Goal: Task Accomplishment & Management: Use online tool/utility

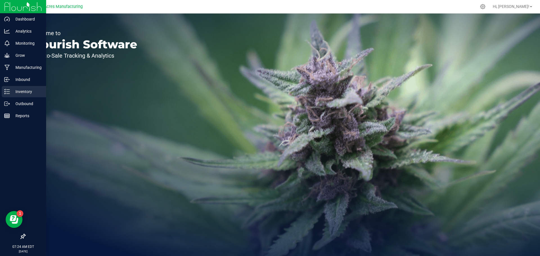
click at [15, 91] on p "Inventory" at bounding box center [27, 91] width 34 height 7
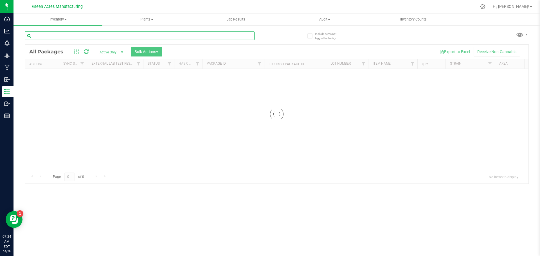
click at [159, 35] on input "text" at bounding box center [140, 35] width 230 height 8
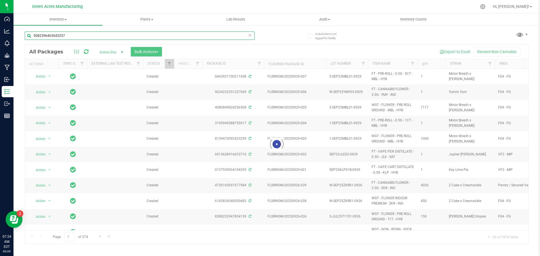
type input "5082396463643257"
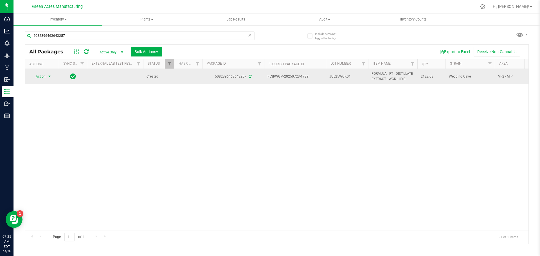
click at [37, 76] on span "Action" at bounding box center [38, 77] width 15 height 8
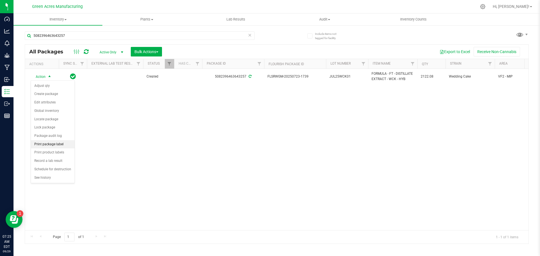
click at [41, 148] on li "Print package label" at bounding box center [53, 144] width 44 height 8
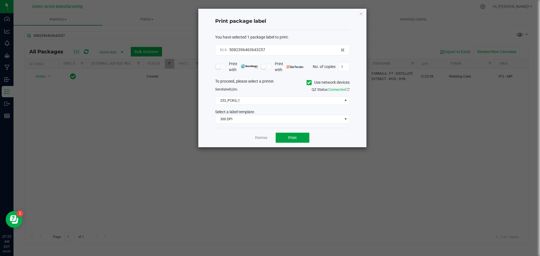
click at [287, 137] on button "Print" at bounding box center [293, 138] width 34 height 10
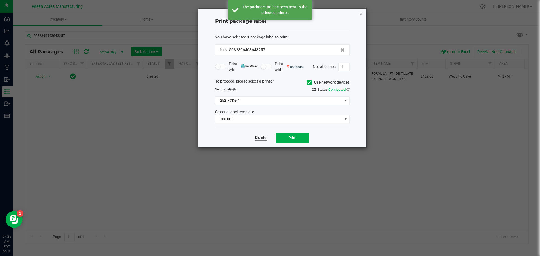
click at [257, 138] on link "Dismiss" at bounding box center [261, 138] width 12 height 5
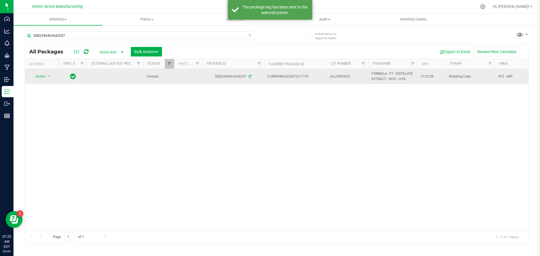
click at [337, 76] on span "JUL25WCK01" at bounding box center [346, 76] width 35 height 5
type input "JUL25WCK01-0929"
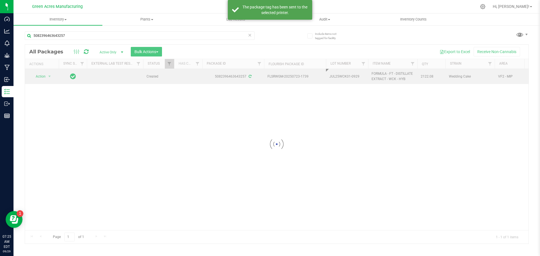
click at [478, 157] on div "Loading... All Packages Active Only Active Only Lab Samples Locked All External…" at bounding box center [277, 144] width 504 height 200
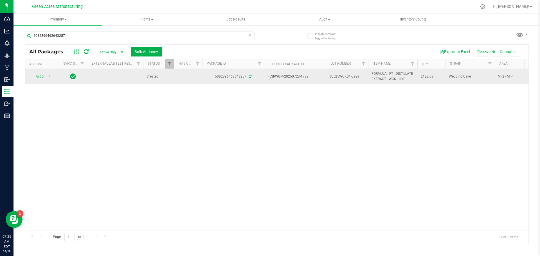
click at [43, 81] on td "Action Action Adjust qty Create package Edit attributes Global inventory Locate…" at bounding box center [42, 76] width 34 height 15
click at [42, 77] on span "Action" at bounding box center [38, 77] width 15 height 8
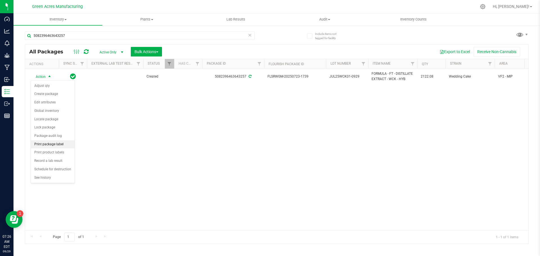
click at [49, 143] on li "Print package label" at bounding box center [53, 144] width 44 height 8
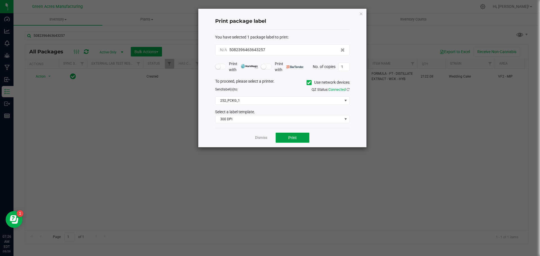
click at [301, 136] on button "Print" at bounding box center [293, 138] width 34 height 10
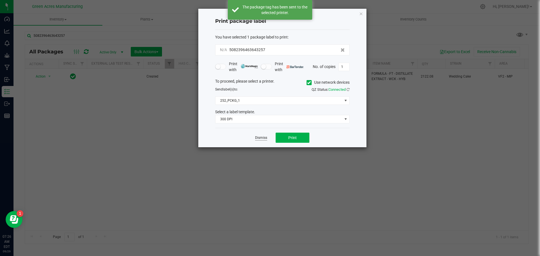
click at [260, 138] on link "Dismiss" at bounding box center [261, 138] width 12 height 5
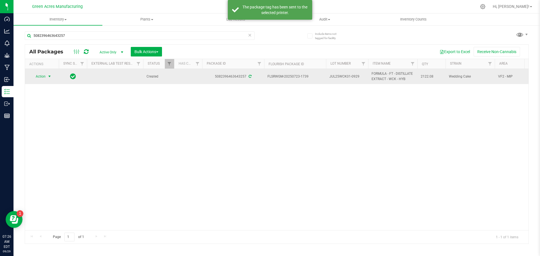
click at [38, 77] on span "Action" at bounding box center [38, 77] width 15 height 8
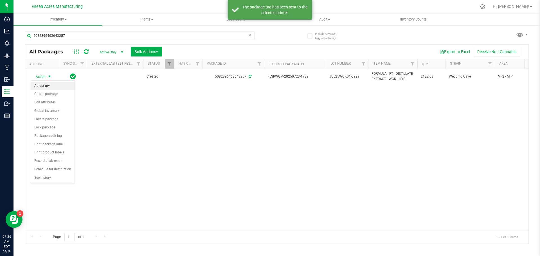
click at [46, 85] on li "Adjust qty" at bounding box center [53, 86] width 44 height 8
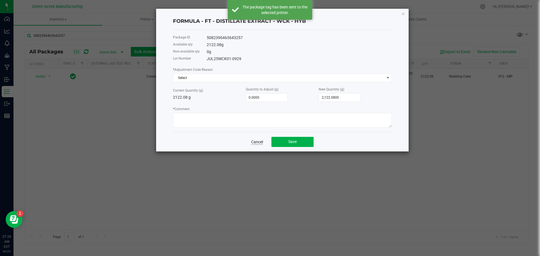
click at [256, 144] on link "Cancel" at bounding box center [257, 142] width 12 height 6
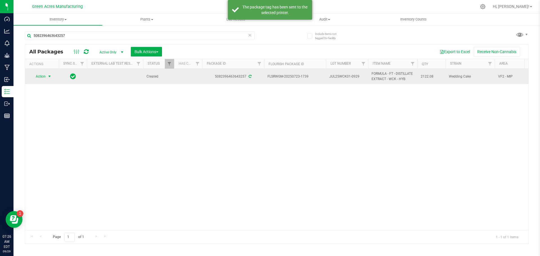
click at [51, 77] on span "select" at bounding box center [49, 76] width 4 height 4
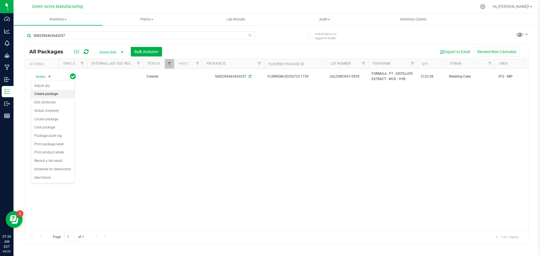
click at [51, 95] on li "Create package" at bounding box center [53, 94] width 44 height 8
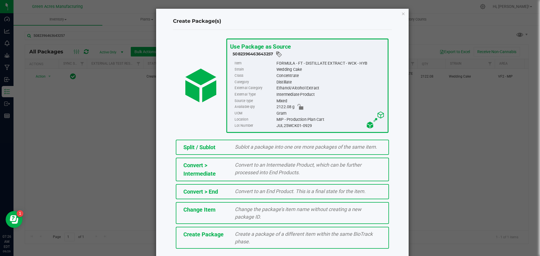
click at [203, 231] on div "Create Package" at bounding box center [205, 234] width 52 height 8
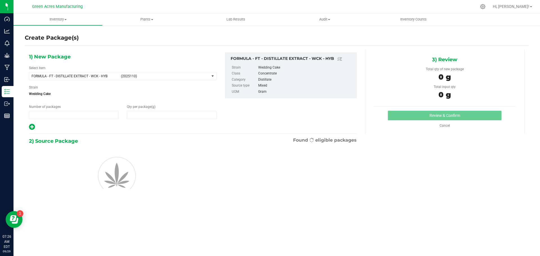
type input "1"
type input "0.0000"
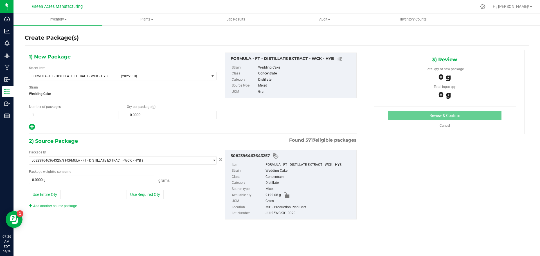
click at [71, 94] on span "Wedding Cake" at bounding box center [123, 94] width 188 height 8
click at [82, 73] on span "FORMULA - FT - DISTILLATE EXTRACT - WCK - HYB (2025110)" at bounding box center [119, 76] width 180 height 8
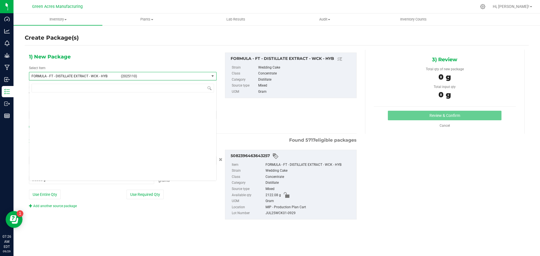
scroll to position [9039, 0]
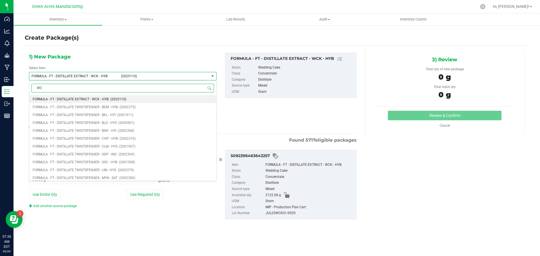
type input "WCK"
click at [122, 139] on li "FT - DISTILLATE EXTRACT - 1G - WCK - HYB (1016076)" at bounding box center [122, 139] width 187 height 8
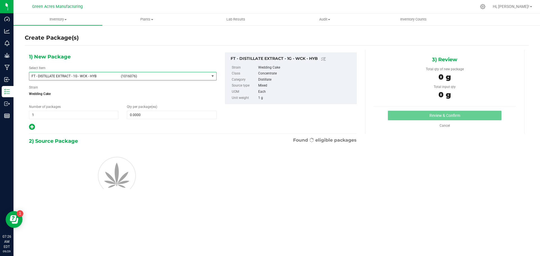
type input "0"
click at [160, 119] on span "0 0" at bounding box center [171, 115] width 89 height 8
click at [159, 116] on span at bounding box center [171, 115] width 89 height 8
type input "1"
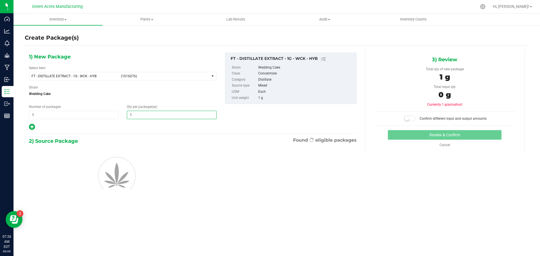
type input "1"
click at [162, 136] on div "1) New Package Select Item FT - DISTILLATE EXTRACT - 1G - WCK - HYB (1016076) F…" at bounding box center [193, 131] width 336 height 163
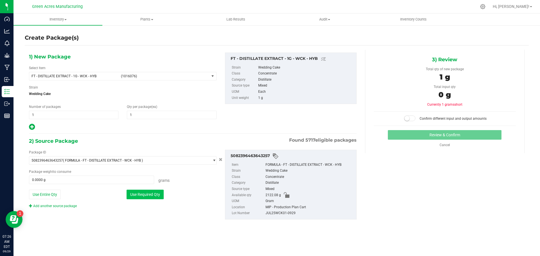
click at [154, 195] on button "Use Required Qty" at bounding box center [145, 195] width 37 height 10
type input "1.0000 g"
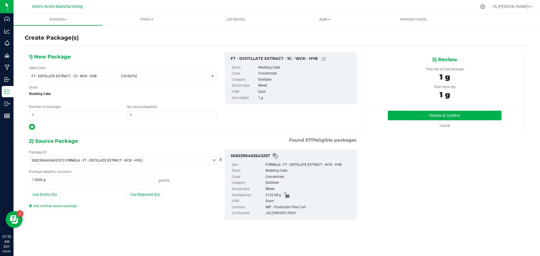
drag, startPoint x: 488, startPoint y: 108, endPoint x: 486, endPoint y: 114, distance: 6.3
click at [487, 108] on div "3) Review Total qty of new package 1 g Total input qty 1 g Review & Confirm" at bounding box center [444, 92] width 159 height 84
click at [486, 115] on button "Review & Confirm" at bounding box center [445, 116] width 114 height 10
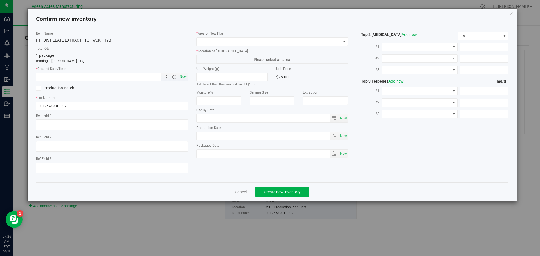
click at [181, 73] on span "Now" at bounding box center [183, 77] width 10 height 8
type input "9/29/2025 7:26 AM"
click at [215, 50] on label "* Location of New Pkg" at bounding box center [272, 51] width 152 height 5
click at [222, 42] on span at bounding box center [269, 42] width 144 height 8
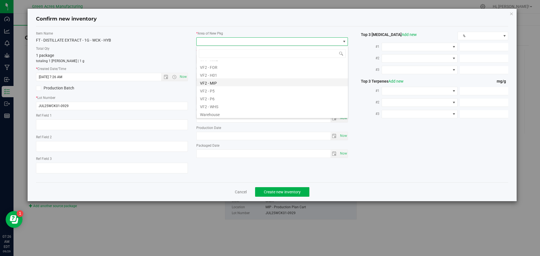
scroll to position [282, 0]
click at [227, 80] on li "VF2 - MIP" at bounding box center [272, 82] width 151 height 8
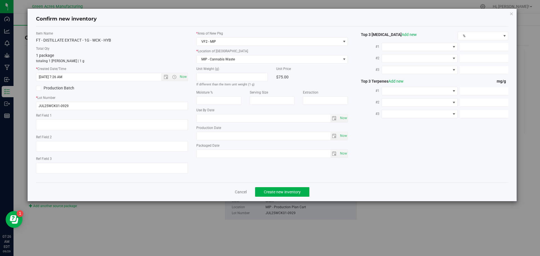
click at [218, 52] on label "* Location of New Pkg" at bounding box center [272, 51] width 152 height 5
click at [226, 60] on span "MIP - Cannabis Waste" at bounding box center [269, 59] width 144 height 8
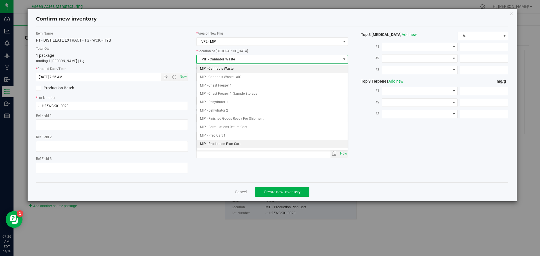
drag, startPoint x: 231, startPoint y: 143, endPoint x: 258, endPoint y: 179, distance: 44.3
click at [231, 144] on li "MIP - Production Plan Cart" at bounding box center [272, 144] width 151 height 8
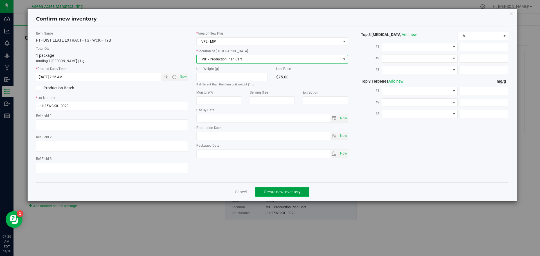
click at [285, 189] on button "Create new inventory" at bounding box center [282, 192] width 54 height 10
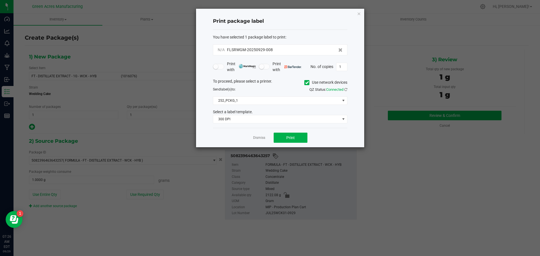
click at [223, 27] on div "Print package label" at bounding box center [280, 21] width 134 height 17
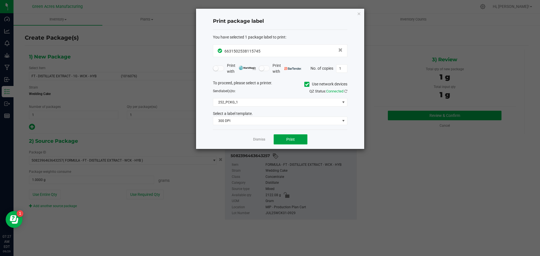
click at [295, 139] on button "Print" at bounding box center [291, 139] width 34 height 10
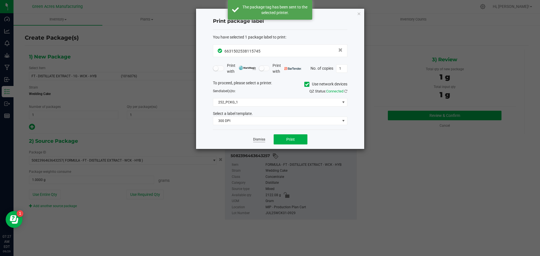
click at [262, 140] on link "Dismiss" at bounding box center [259, 139] width 12 height 5
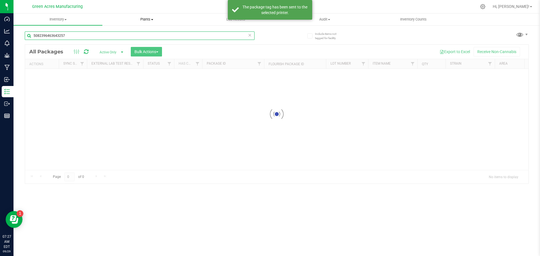
drag, startPoint x: 68, startPoint y: 35, endPoint x: 130, endPoint y: 24, distance: 63.1
click at [0, 35] on div "Dashboard Analytics Monitoring Grow Manufacturing Inbound Inventory Outbound Re…" at bounding box center [270, 128] width 540 height 256
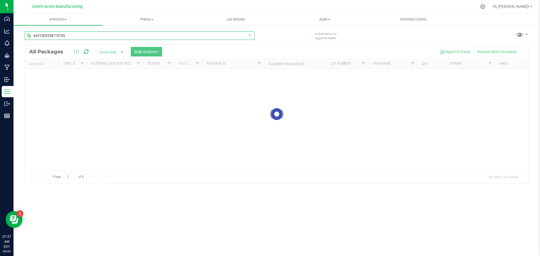
type input "6631502538115745"
click at [214, 104] on div at bounding box center [276, 114] width 503 height 139
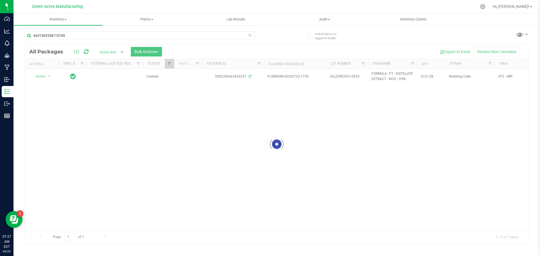
click at [384, 178] on div at bounding box center [276, 144] width 503 height 199
click at [70, 106] on div "Action Action Adjust qty Create package Edit attributes Global inventory Locate…" at bounding box center [276, 149] width 503 height 161
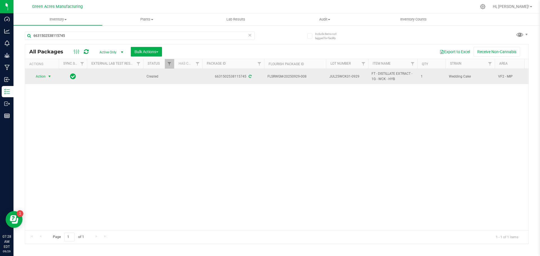
click at [42, 78] on span "Action" at bounding box center [38, 77] width 15 height 8
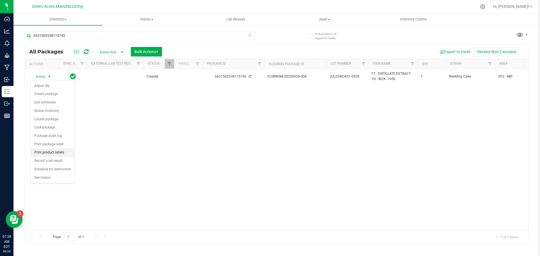
click at [55, 151] on li "Print product labels" at bounding box center [53, 152] width 44 height 8
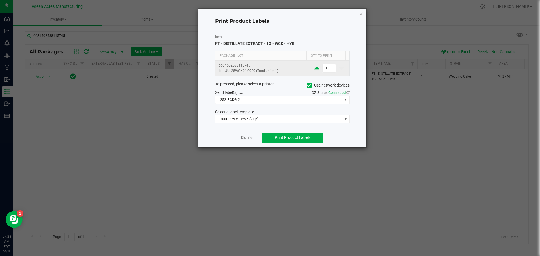
click at [314, 67] on icon at bounding box center [316, 68] width 5 height 7
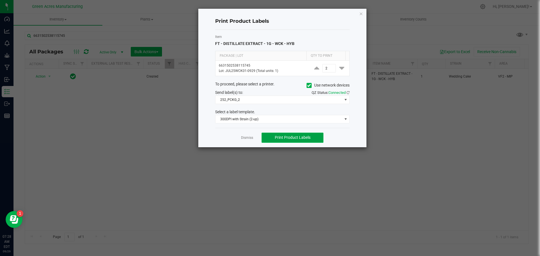
click at [305, 135] on button "Print Product Labels" at bounding box center [293, 138] width 62 height 10
click at [317, 42] on div "Item FT - DISTILLATE EXTRACT - 1G - WCK - HYB" at bounding box center [282, 40] width 134 height 12
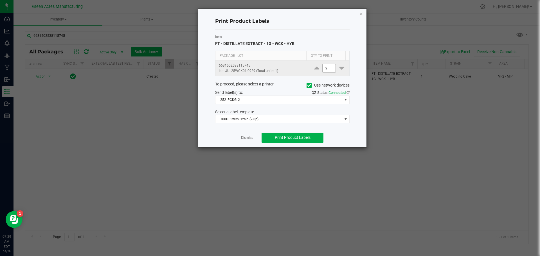
click at [328, 72] on span "2" at bounding box center [328, 68] width 13 height 8
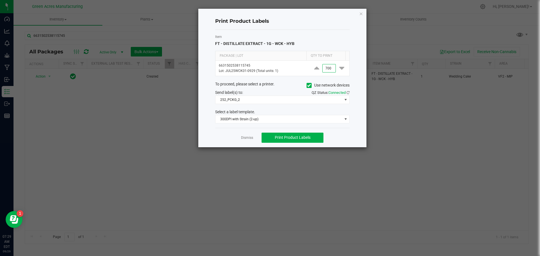
type input "700"
click at [313, 139] on button "Print Product Labels" at bounding box center [293, 138] width 62 height 10
